Goal: Browse casually: Explore the website without a specific task or goal

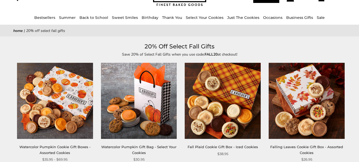
scroll to position [36, 0]
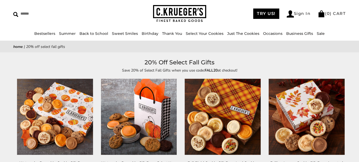
scroll to position [31, 0]
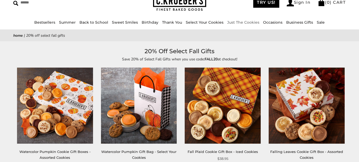
click at [250, 22] on link "Just The Cookies" at bounding box center [243, 22] width 32 height 5
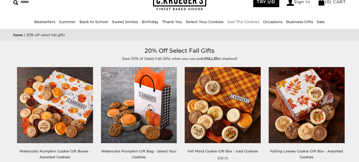
scroll to position [32, 0]
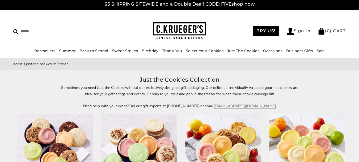
scroll to position [6, 0]
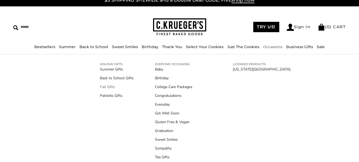
click at [108, 87] on link "Fall Gifts" at bounding box center [117, 87] width 34 height 6
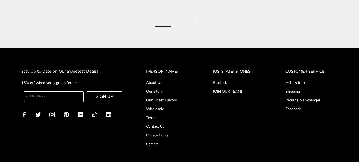
scroll to position [807, 0]
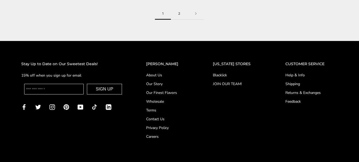
click at [181, 10] on link "2" at bounding box center [179, 14] width 17 height 12
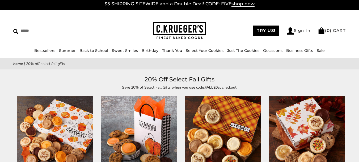
scroll to position [2, 0]
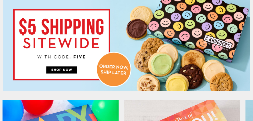
scroll to position [62, 0]
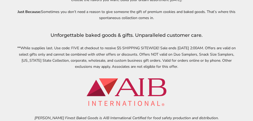
scroll to position [1729, 0]
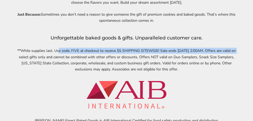
drag, startPoint x: 53, startPoint y: 56, endPoint x: 240, endPoint y: 57, distance: 186.9
copy p "Use code: FIVE at checkout to receive $5 SHIPPING SITEWIDE! Sale ends Monday, A…"
